Goal: Task Accomplishment & Management: Manage account settings

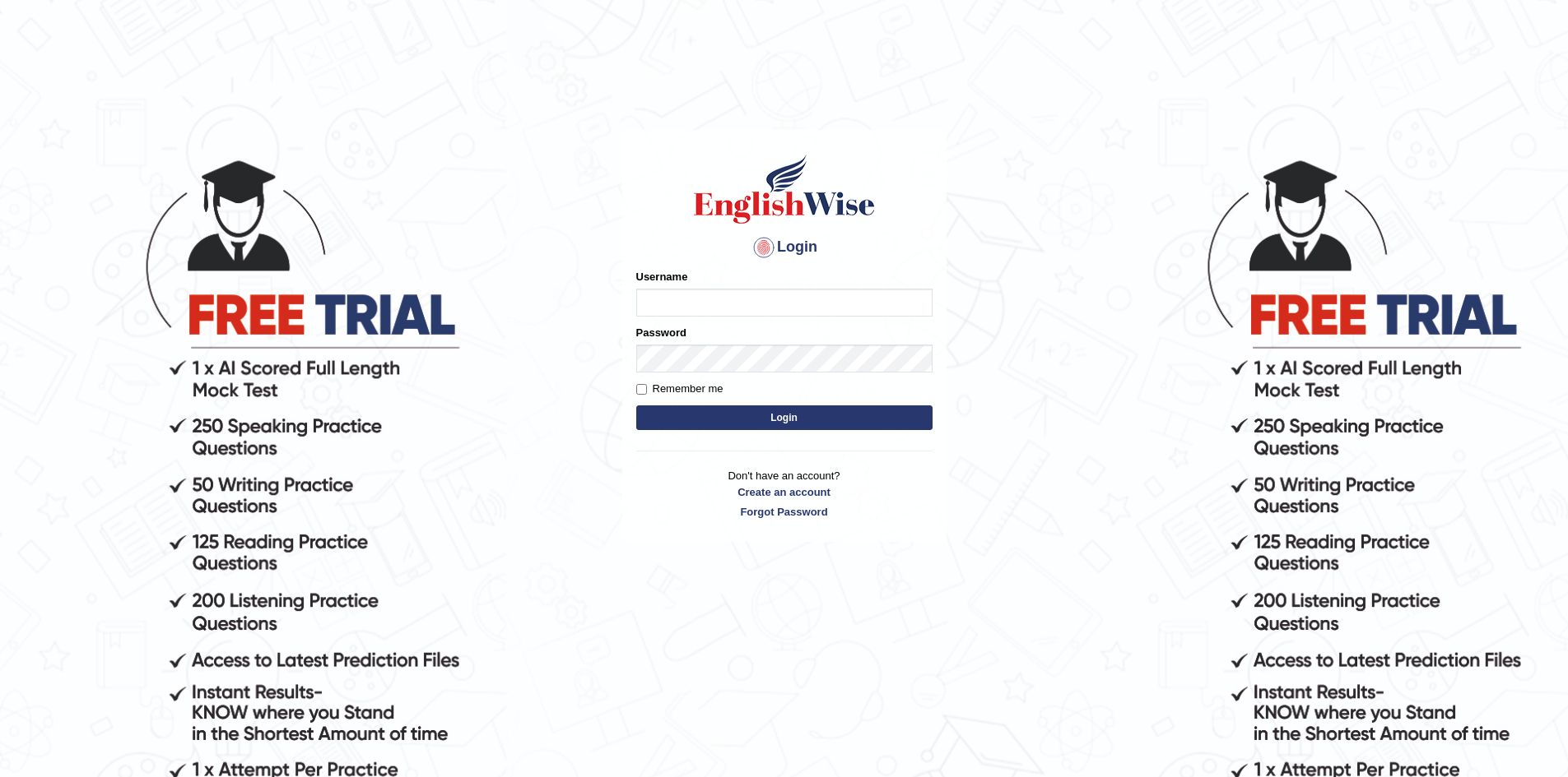
type input "o"
type input "0433453850"
click at [781, 414] on button "Login" at bounding box center [784, 418] width 296 height 25
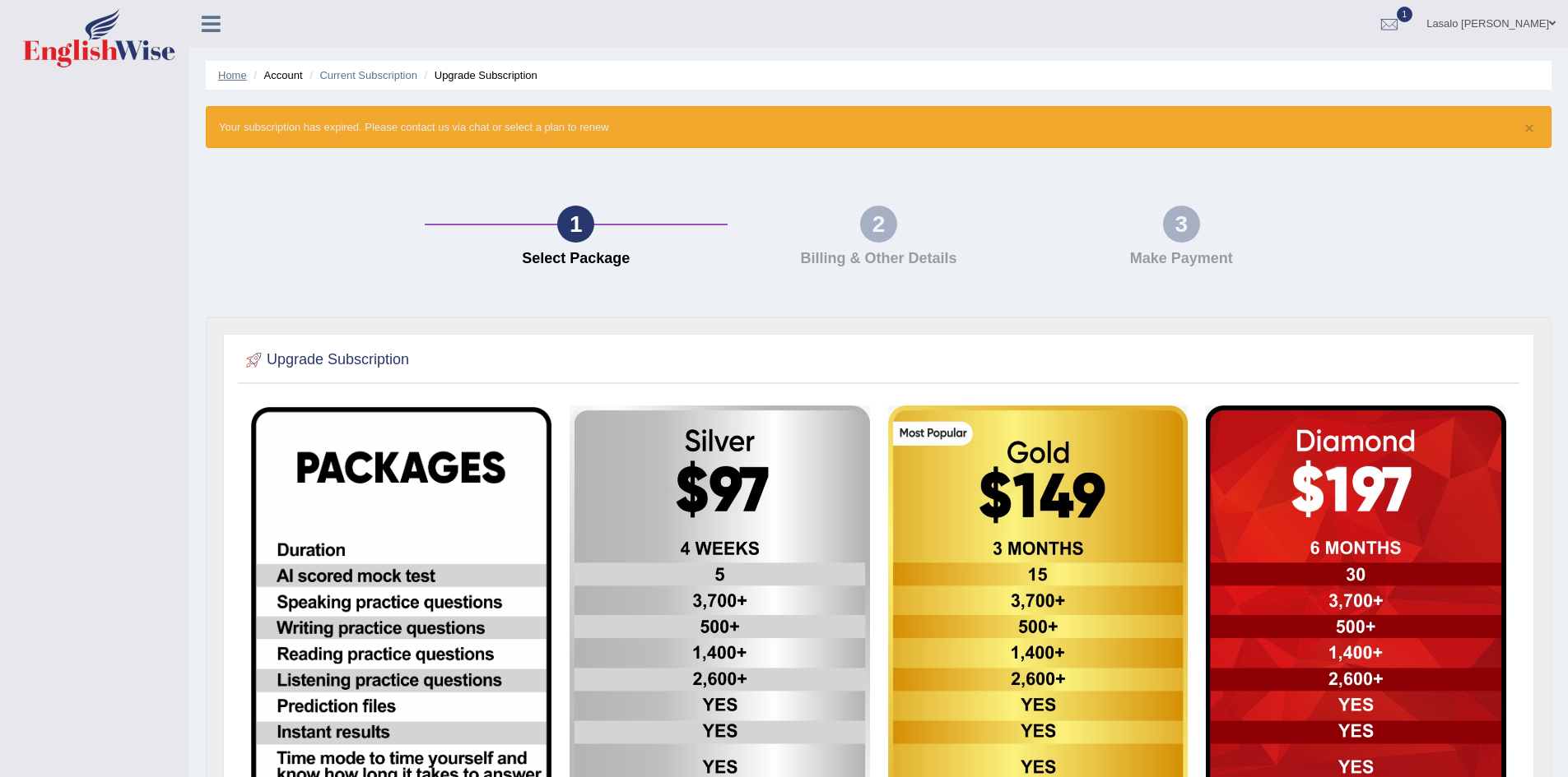
click at [233, 72] on link "Home" at bounding box center [232, 75] width 29 height 13
click at [362, 76] on link "Current Subscription" at bounding box center [368, 75] width 98 height 13
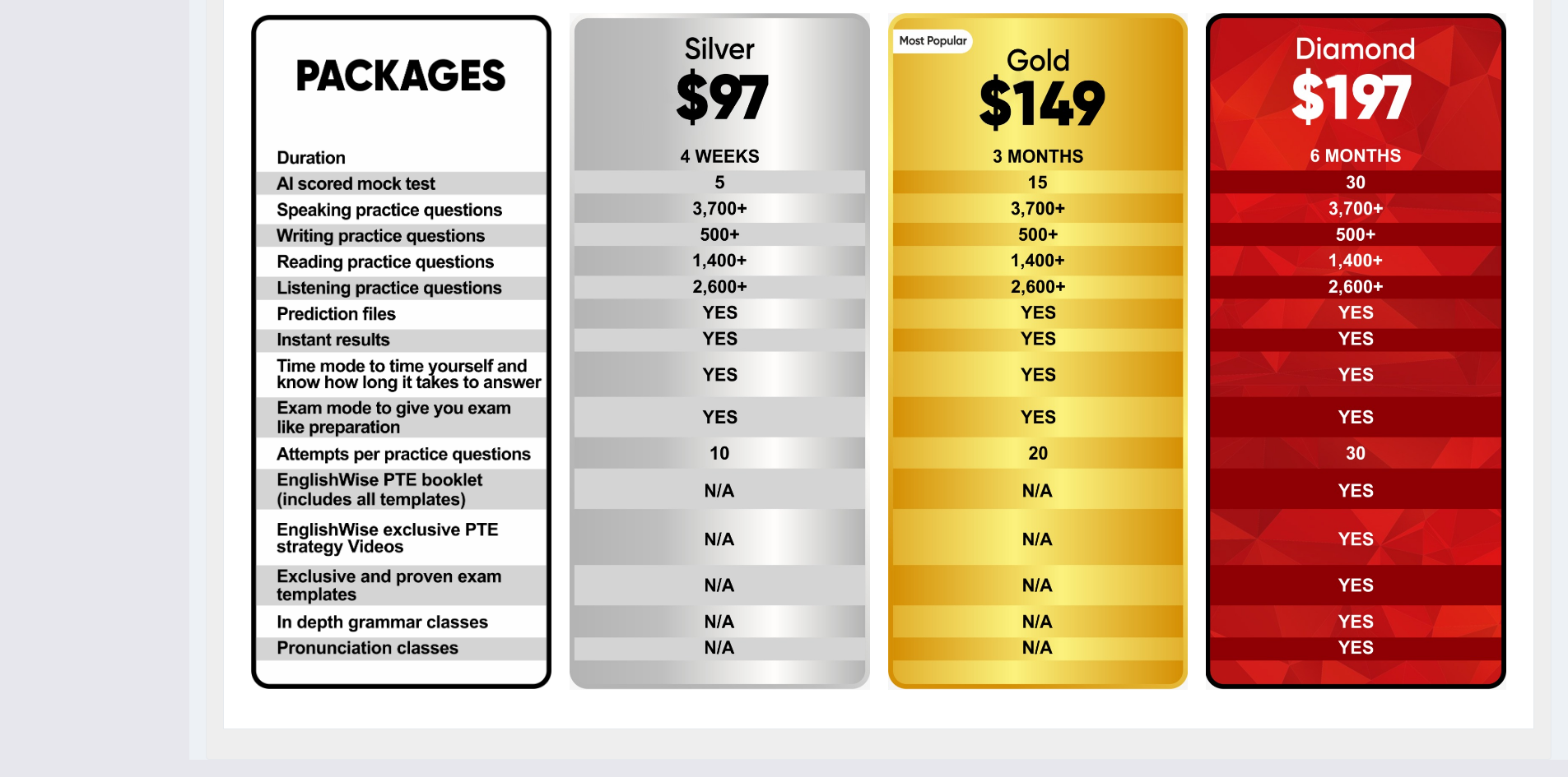
scroll to position [433, 0]
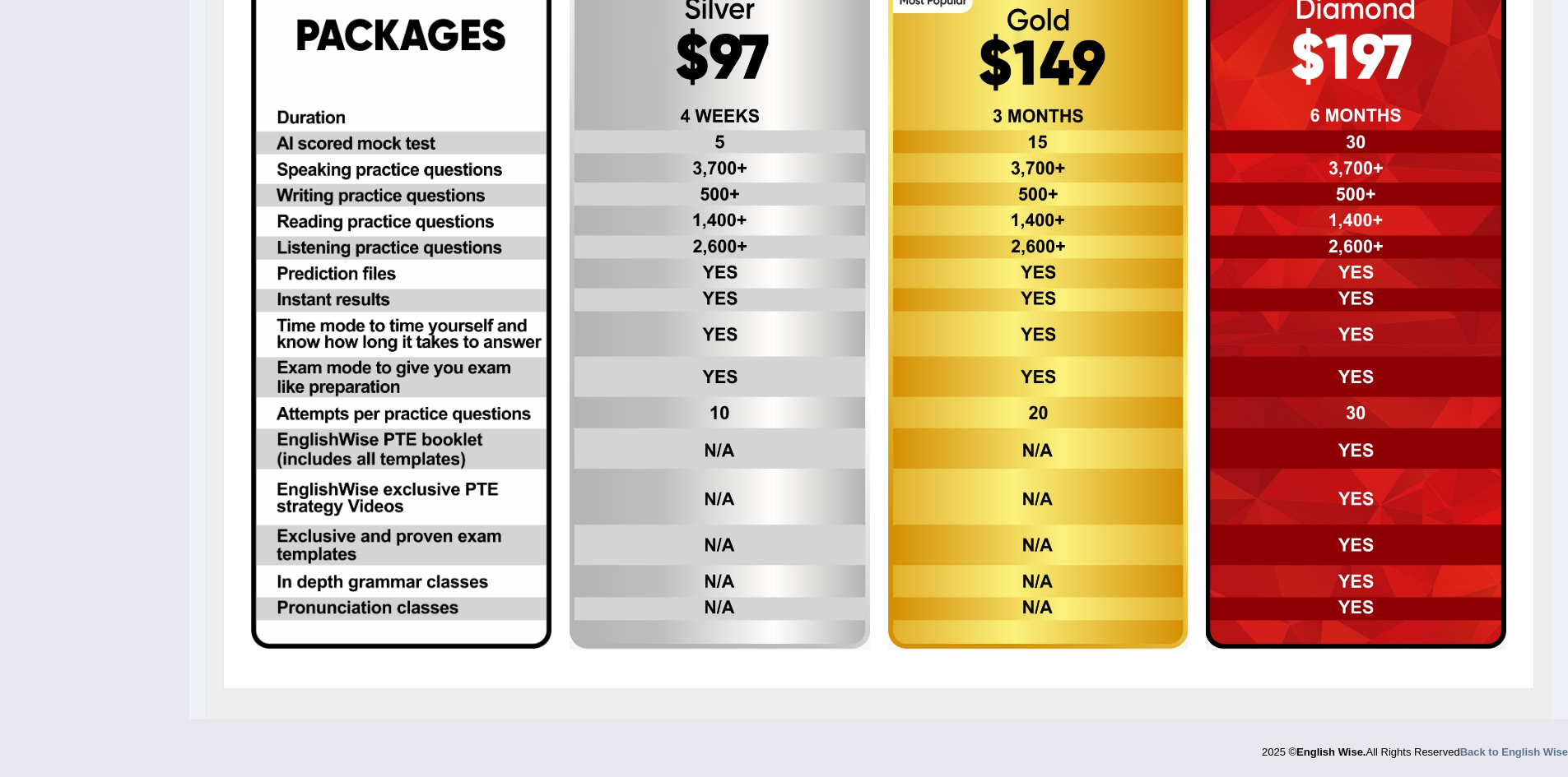
click at [370, 493] on img at bounding box center [401, 312] width 300 height 674
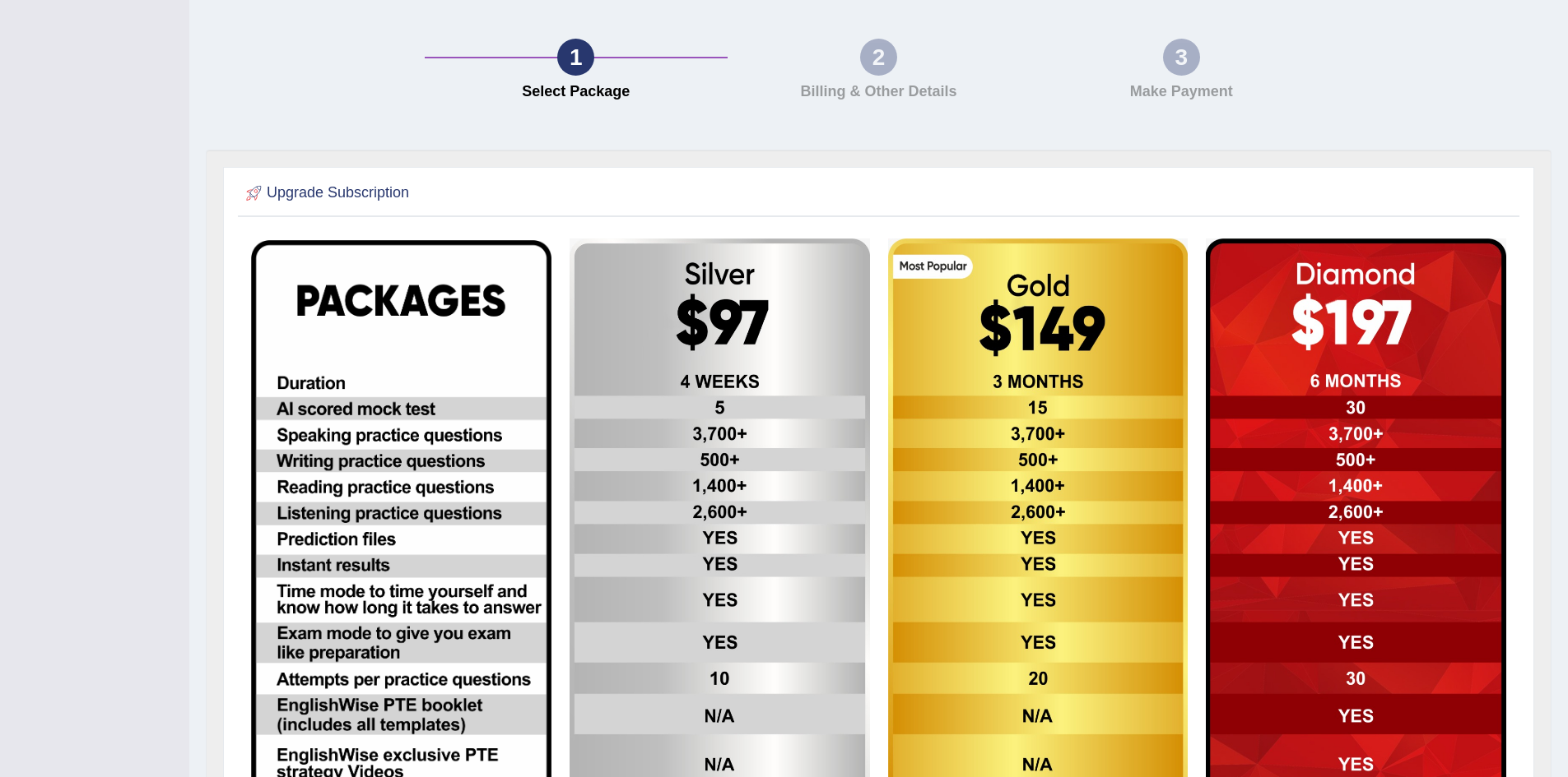
scroll to position [0, 0]
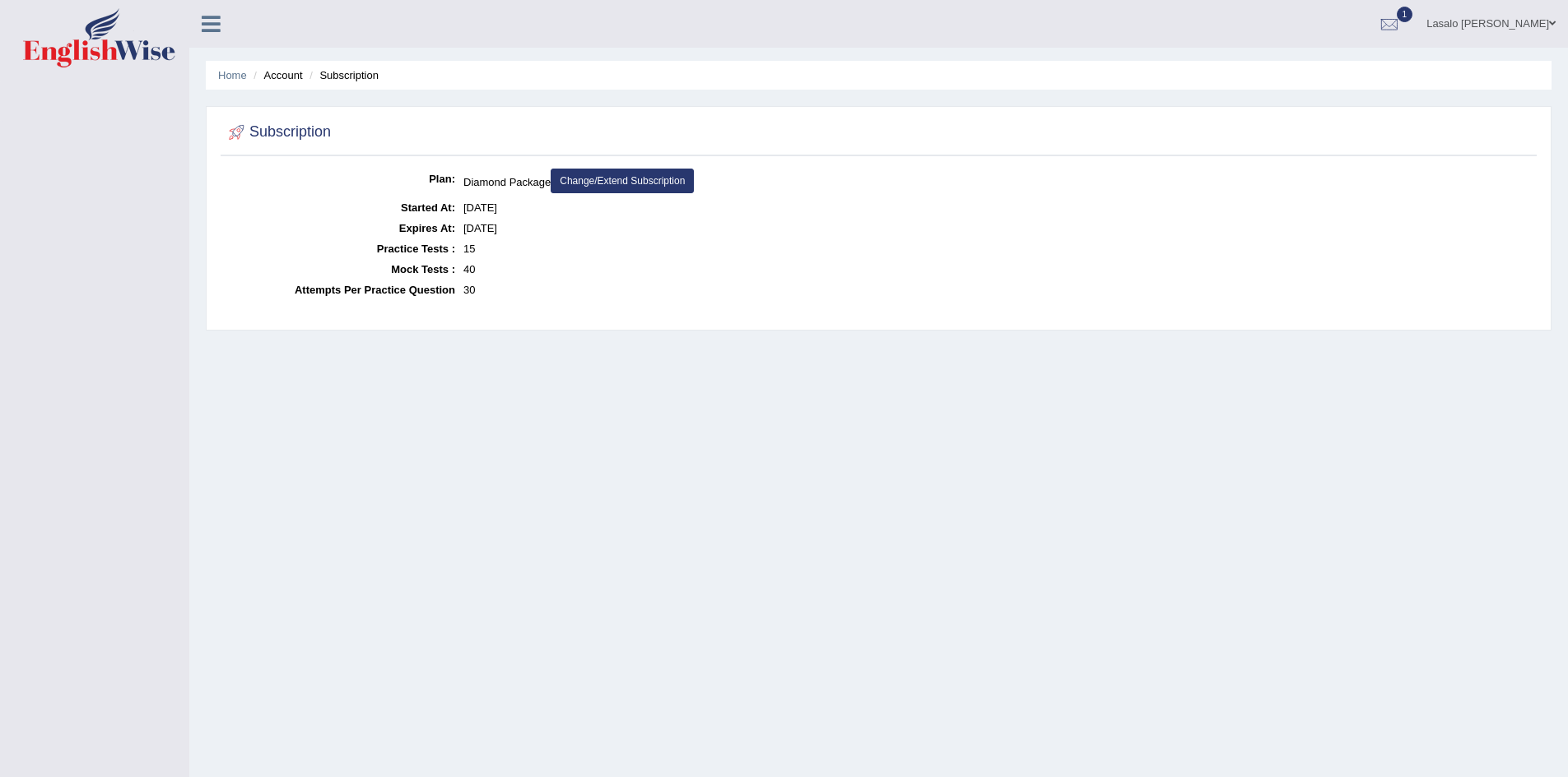
click at [288, 73] on li "Account" at bounding box center [276, 75] width 52 height 15
click at [242, 75] on link "Home" at bounding box center [232, 75] width 29 height 13
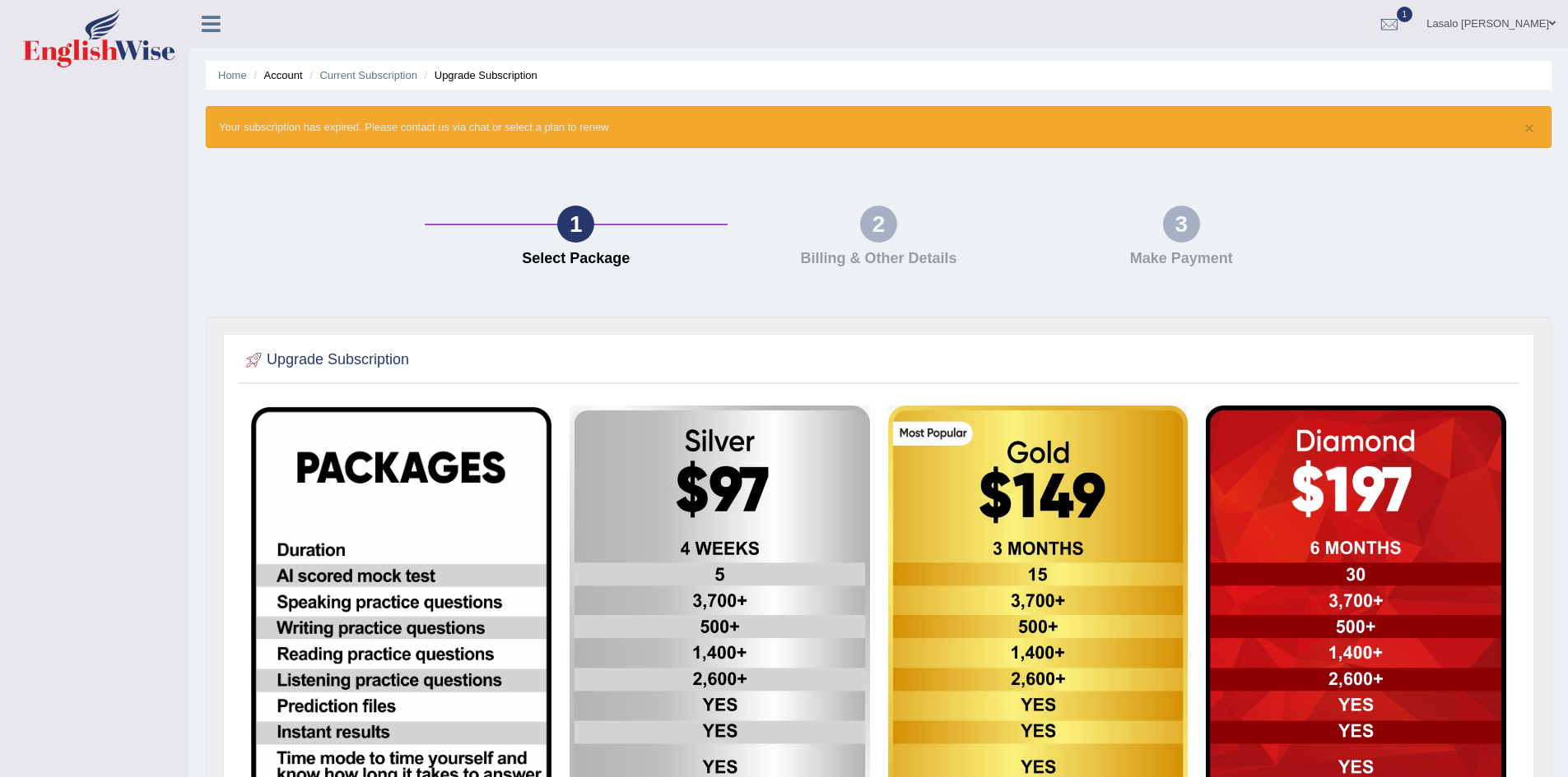
click at [211, 25] on icon at bounding box center [211, 24] width 19 height 21
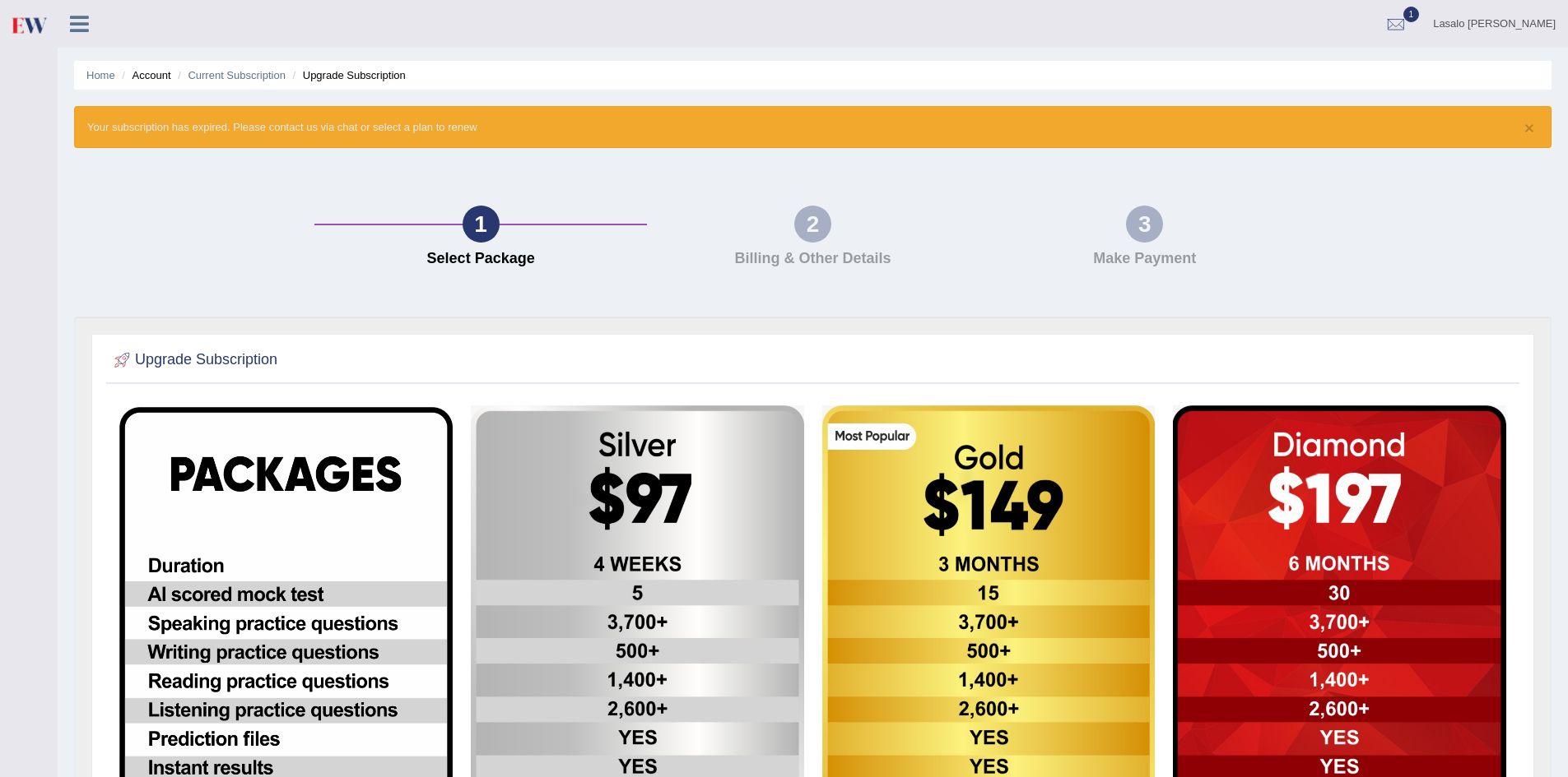
click at [1503, 19] on link "Lasalo iosefo Mulipola" at bounding box center [1494, 21] width 147 height 43
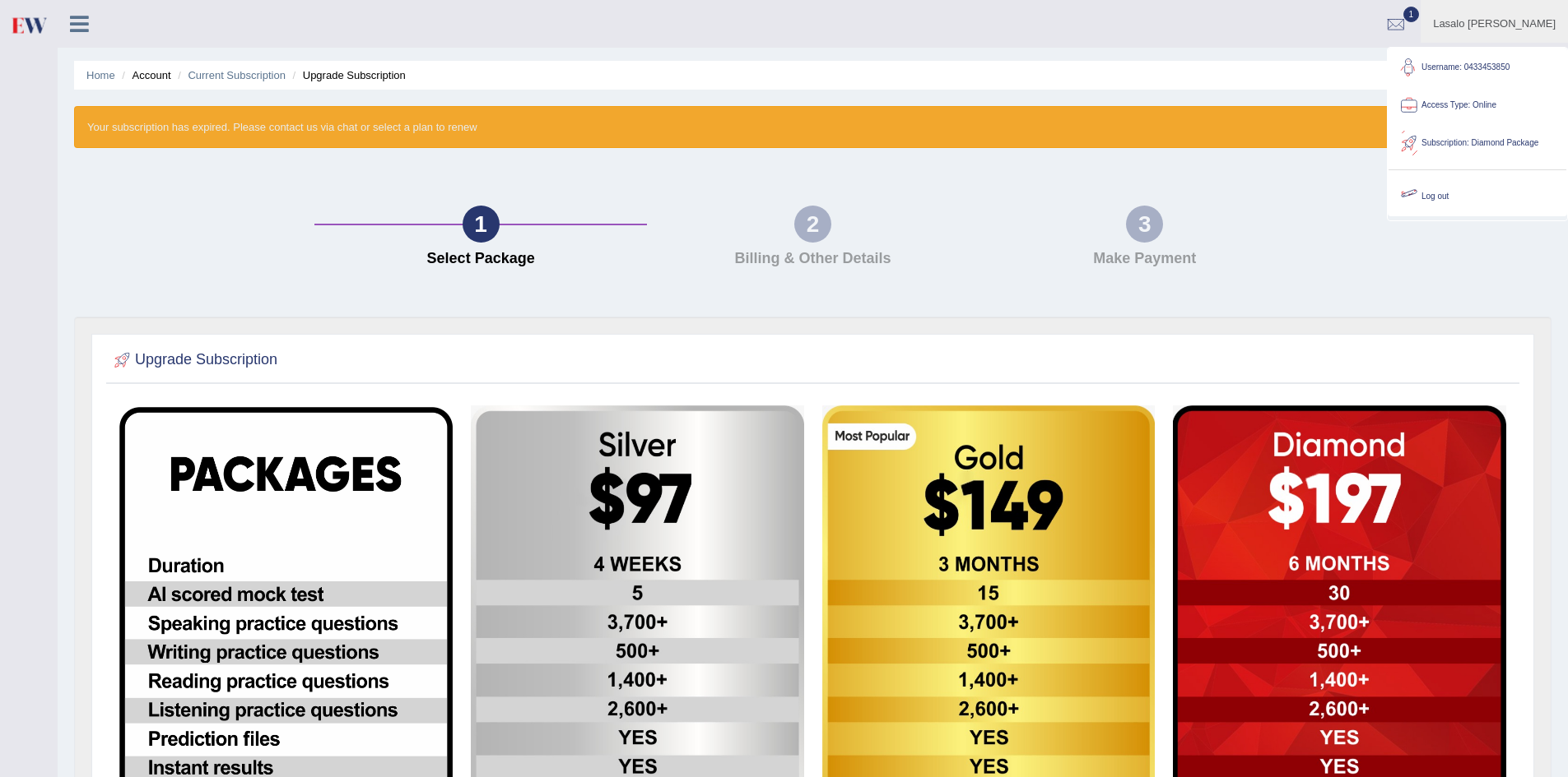
click at [1458, 198] on link "Log out" at bounding box center [1477, 196] width 178 height 38
